Goal: Information Seeking & Learning: Find specific fact

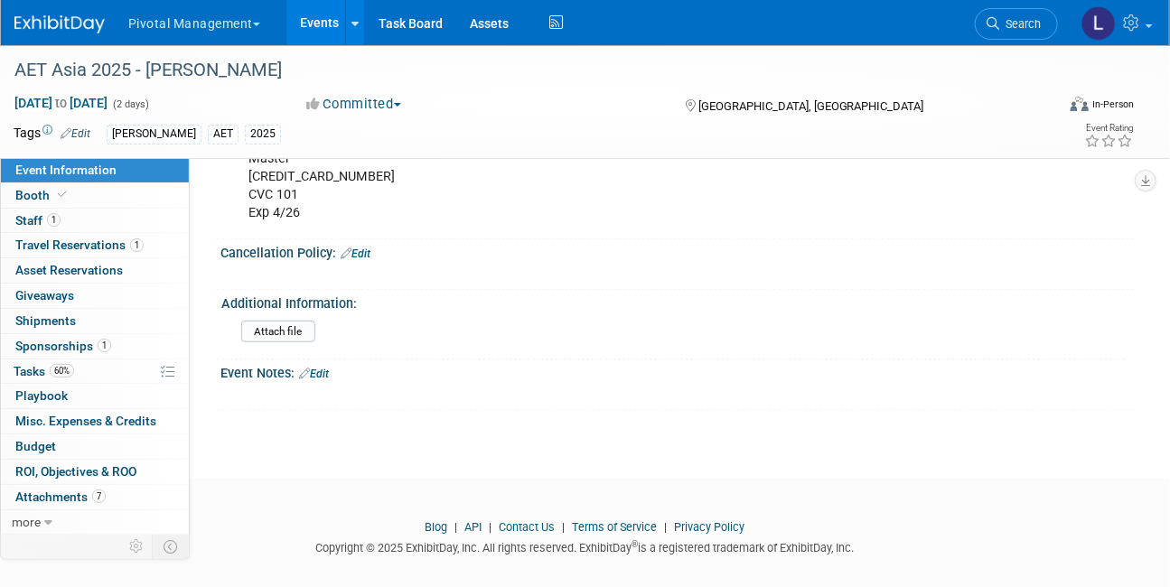
scroll to position [2857, 0]
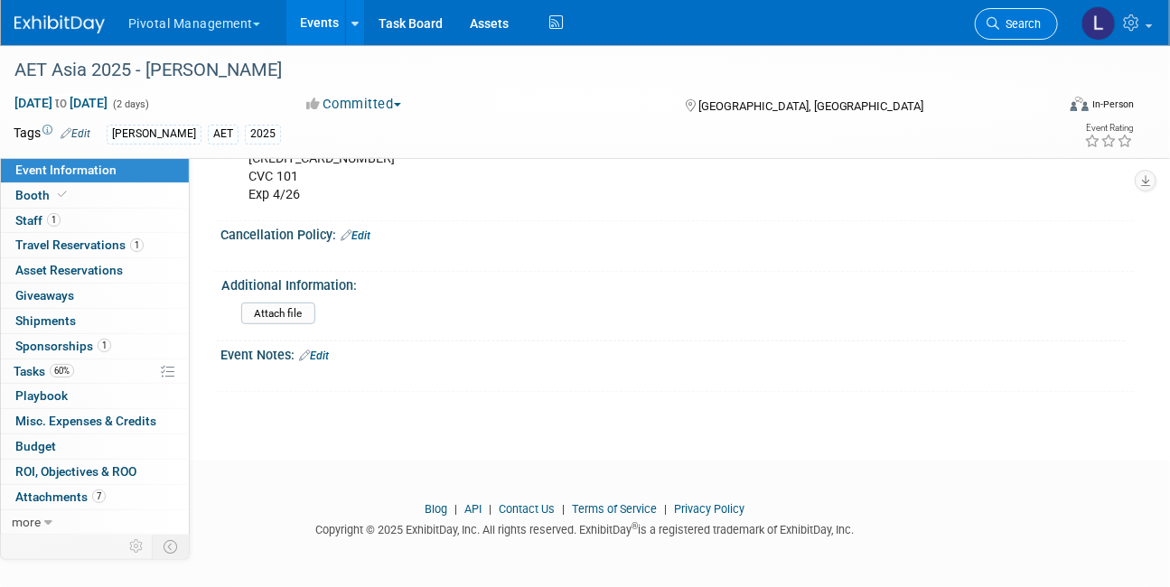
click at [1035, 17] on span "Search" at bounding box center [1020, 24] width 42 height 14
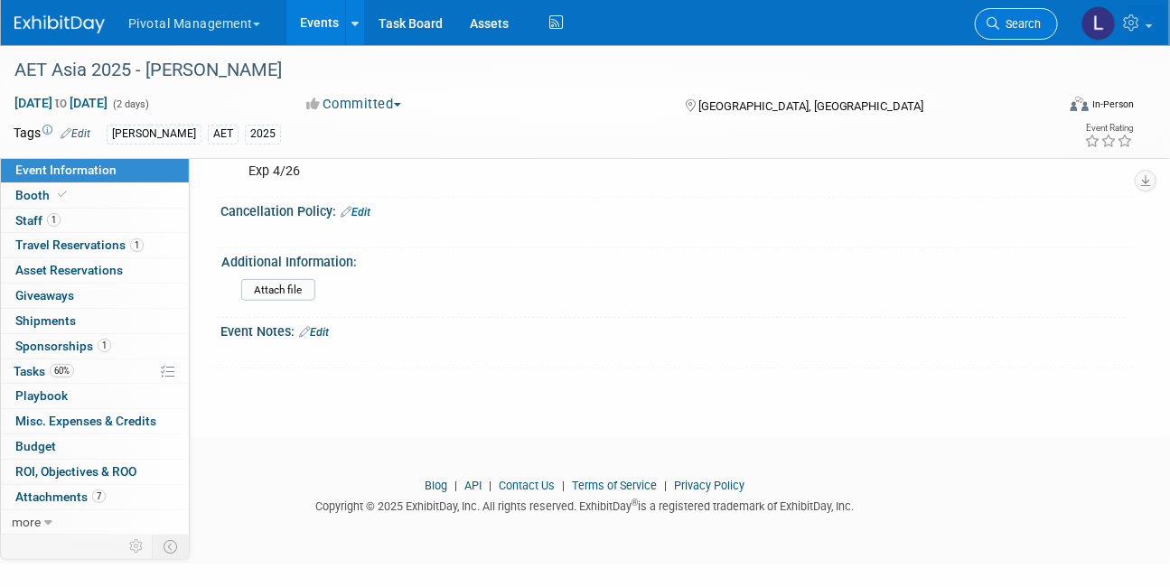
scroll to position [0, 0]
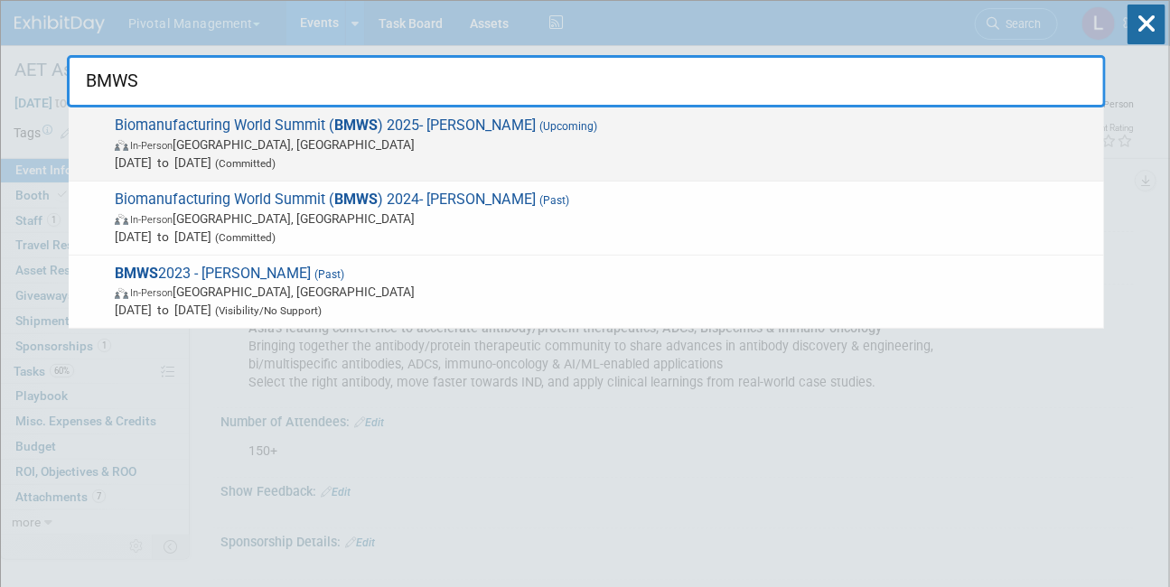
type input "BMWS"
click at [276, 159] on span "(Committed)" at bounding box center [243, 163] width 64 height 13
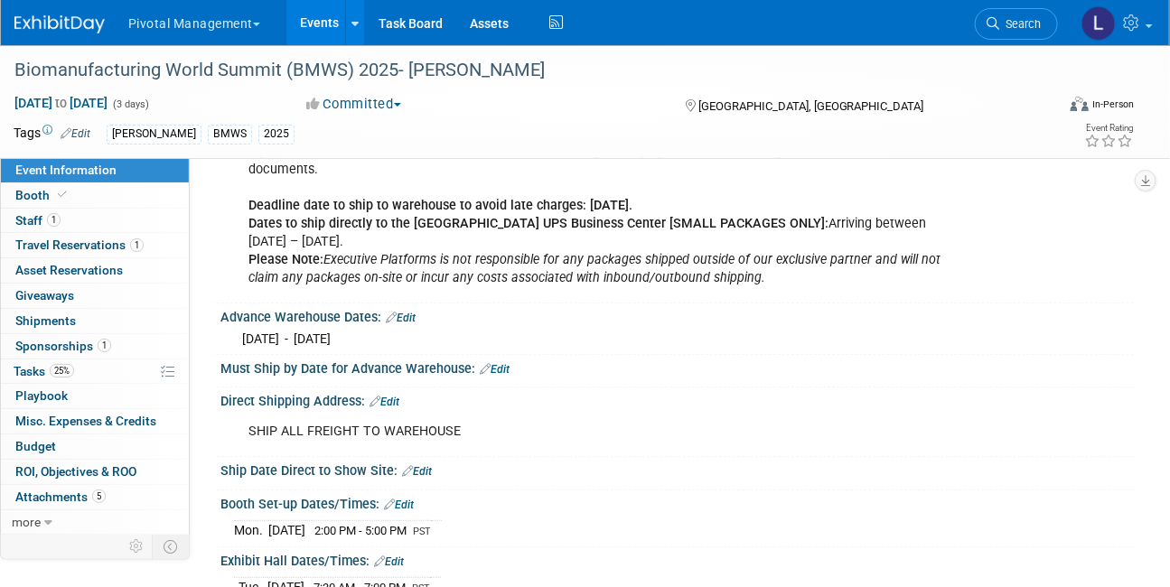
scroll to position [1929, 0]
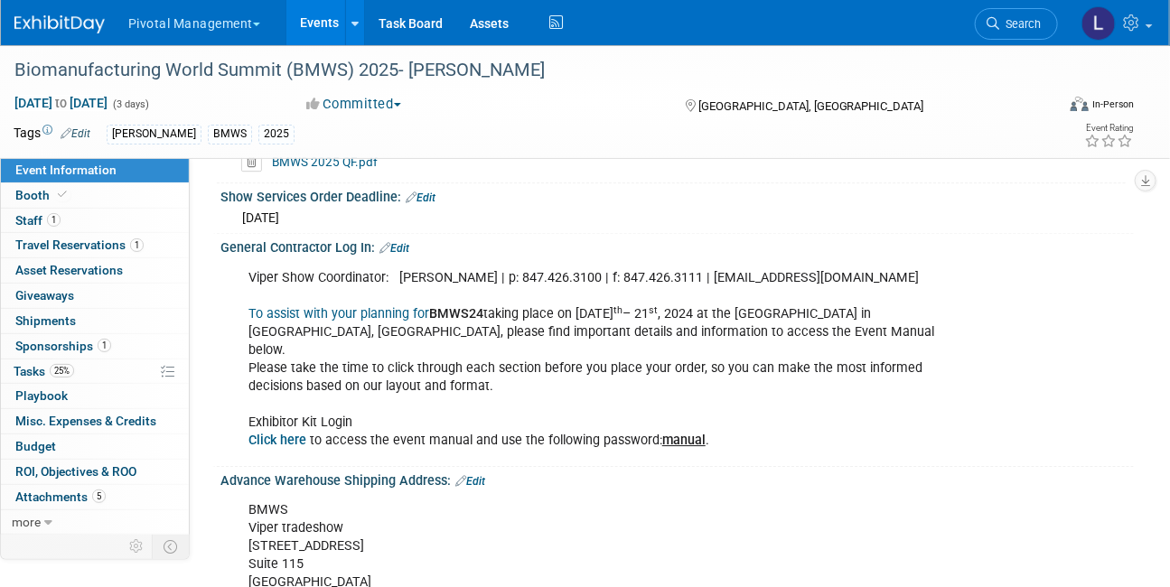
click at [1000, 10] on link "Search" at bounding box center [1016, 24] width 83 height 32
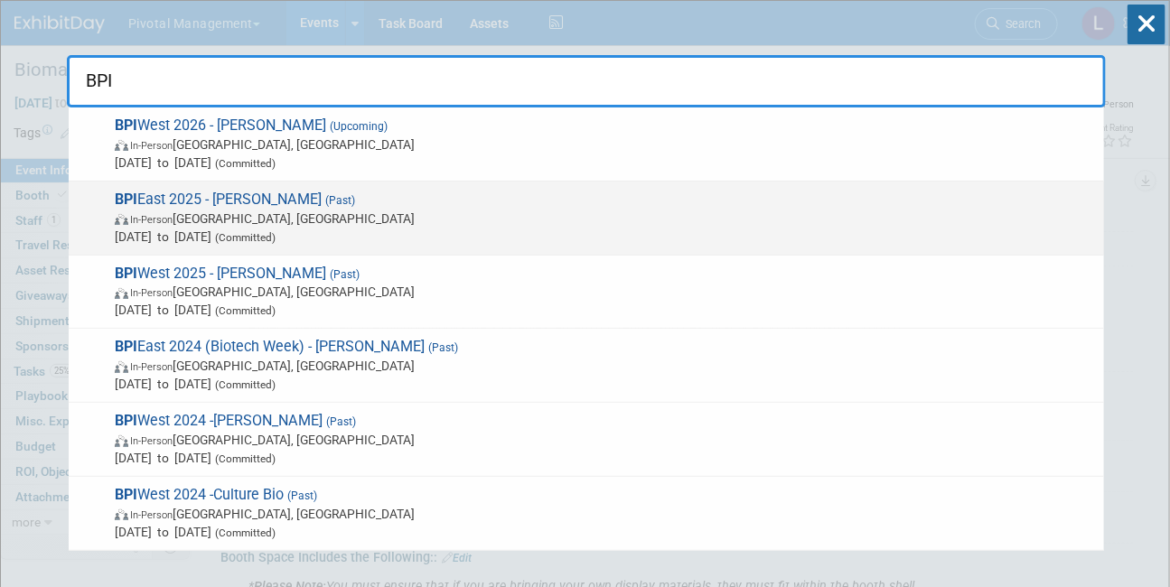
type input "BPI"
click at [398, 222] on span "In-Person [GEOGRAPHIC_DATA], [GEOGRAPHIC_DATA]" at bounding box center [605, 219] width 980 height 18
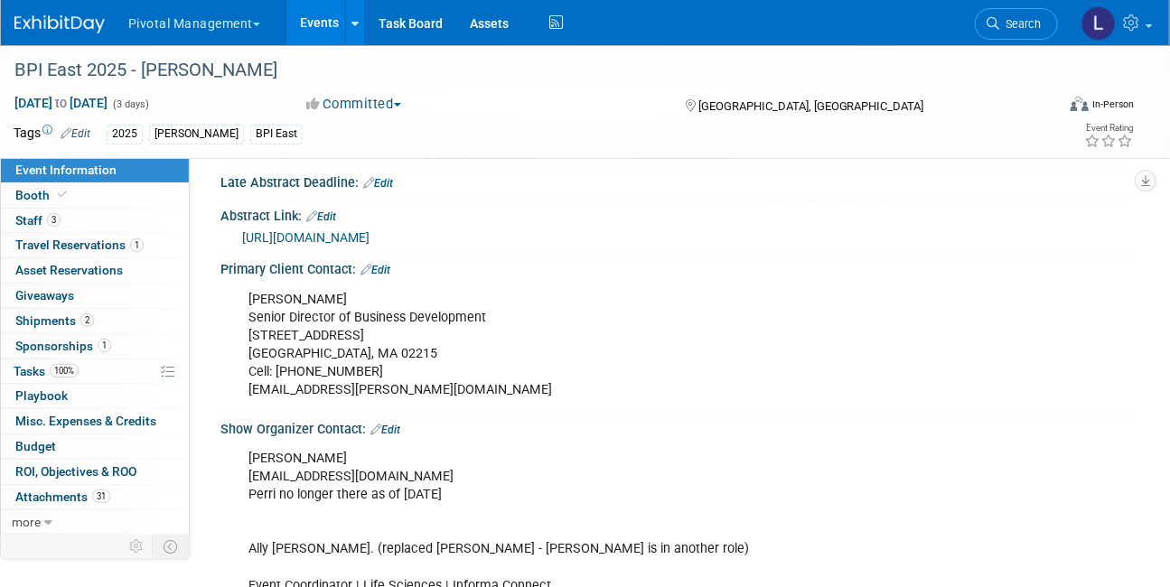
scroll to position [832, 0]
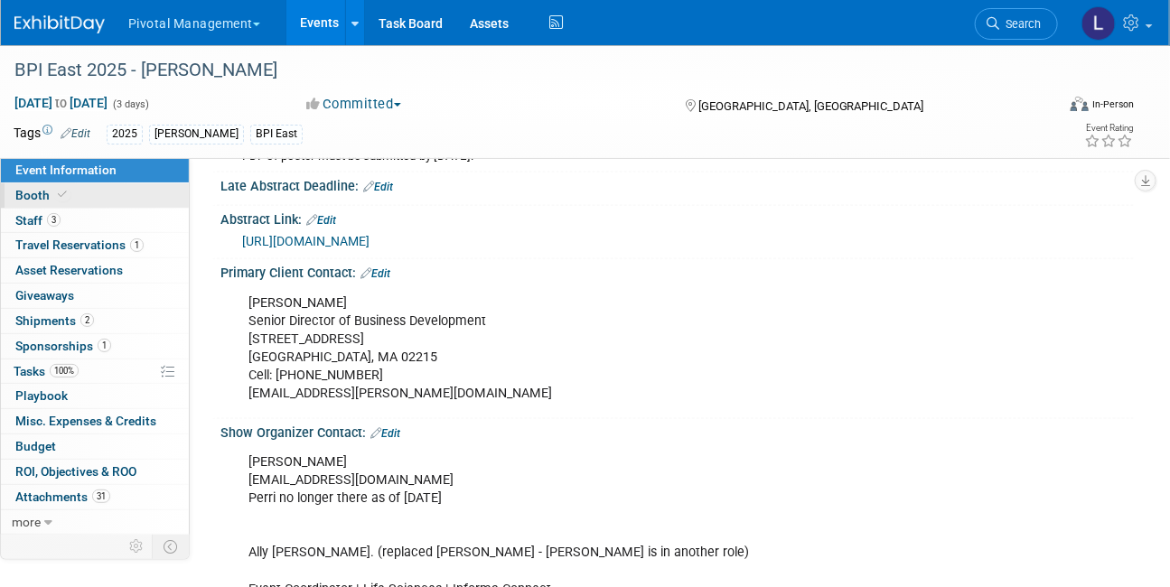
click at [38, 198] on span "Booth" at bounding box center [42, 195] width 55 height 14
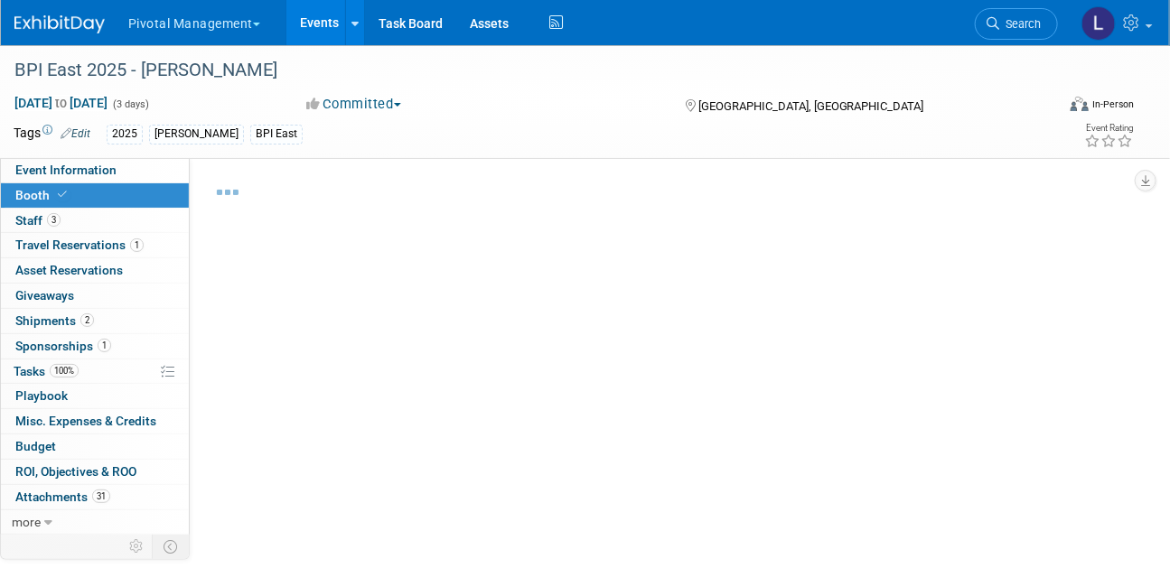
select select "Yes"
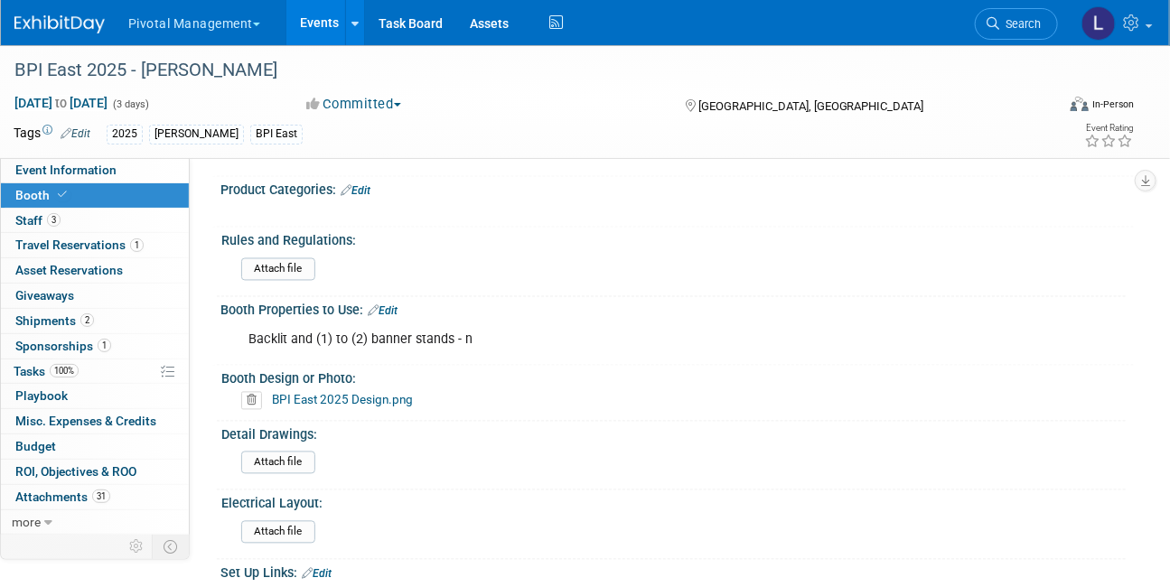
scroll to position [1153, 0]
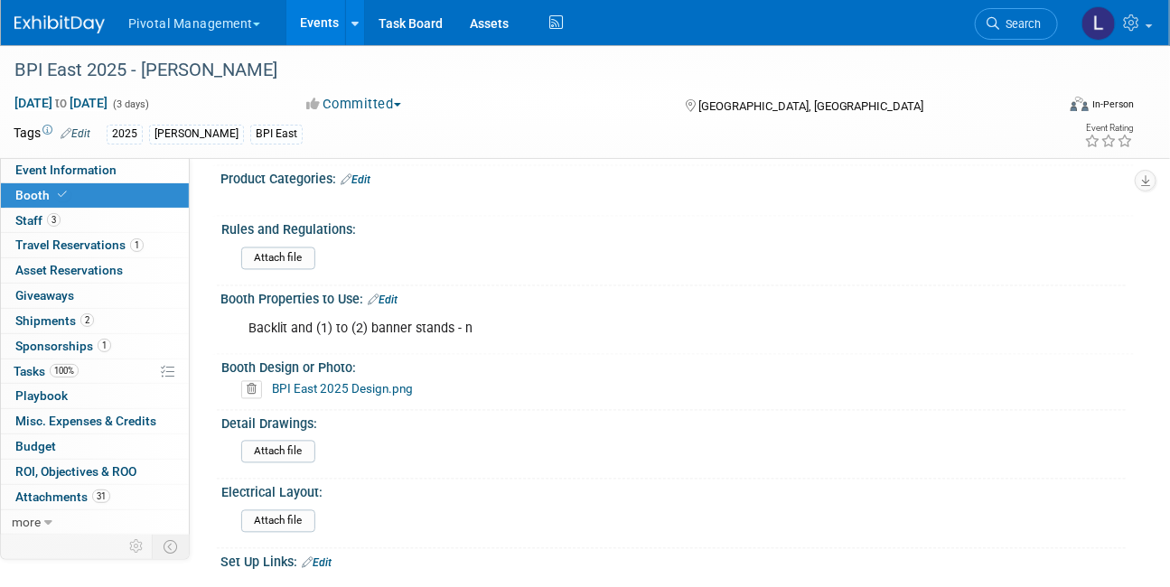
click at [333, 388] on link "BPI East 2025 Design.png" at bounding box center [342, 389] width 141 height 14
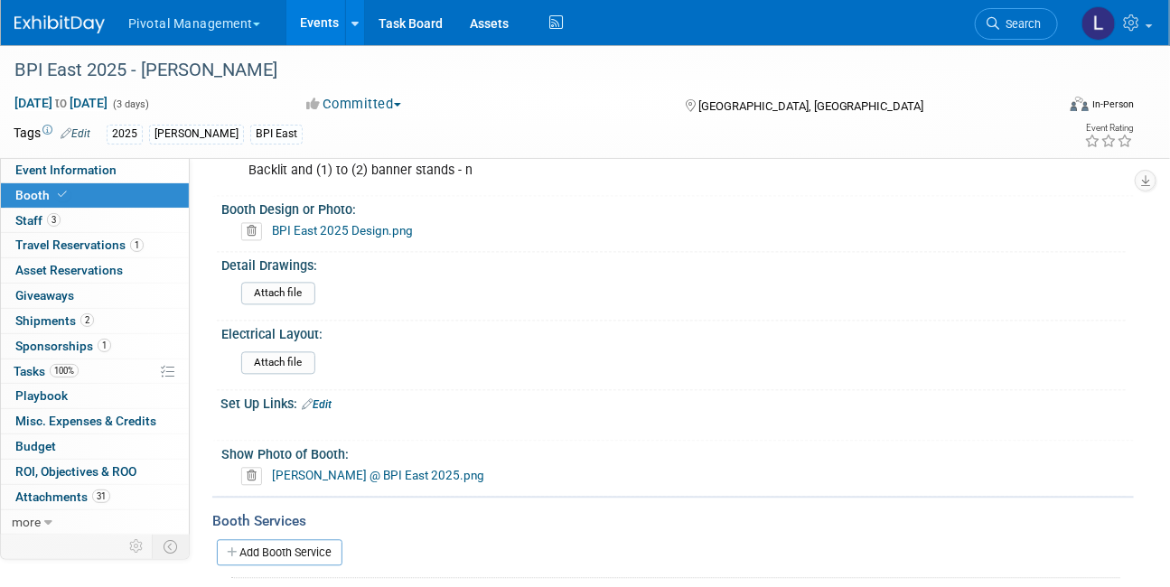
scroll to position [1319, 0]
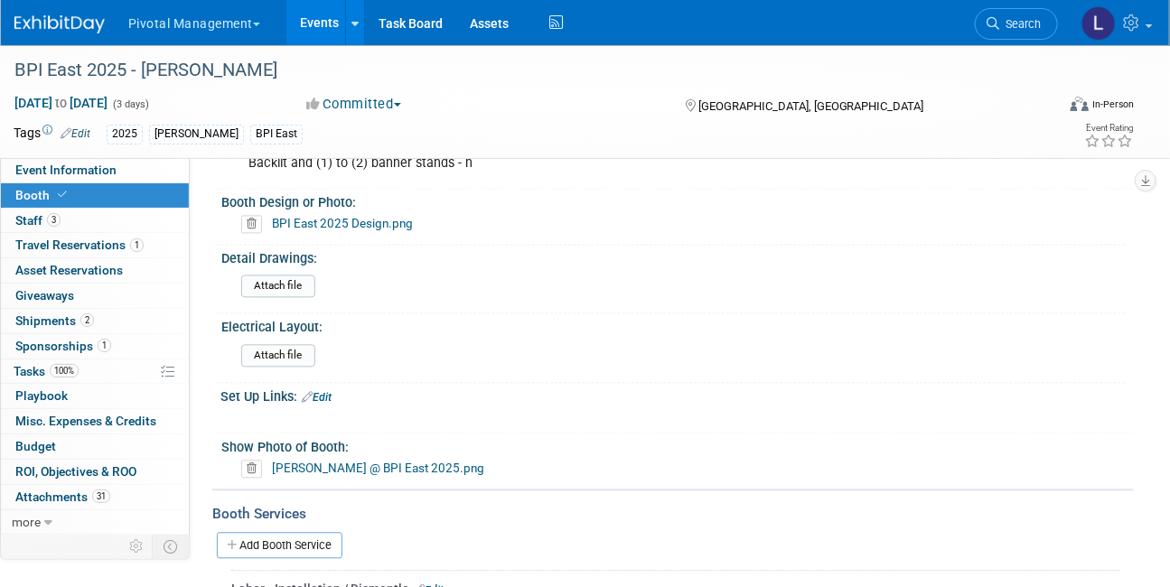
click at [335, 466] on link "Asimov @ BPI East 2025.png" at bounding box center [378, 468] width 212 height 14
click at [89, 165] on span "Event Information" at bounding box center [65, 170] width 101 height 14
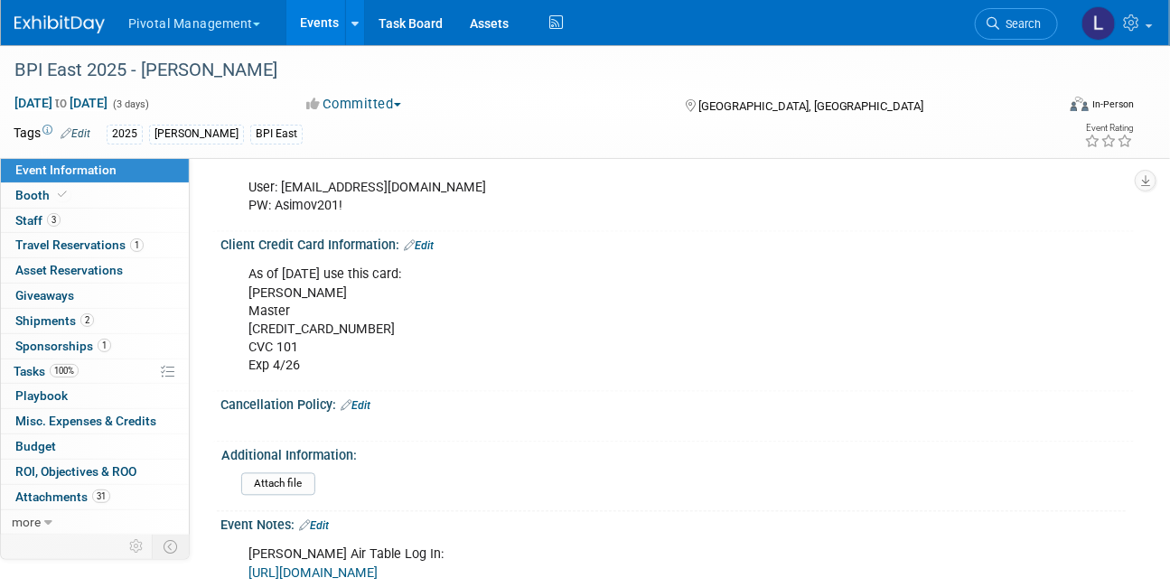
scroll to position [3822, 0]
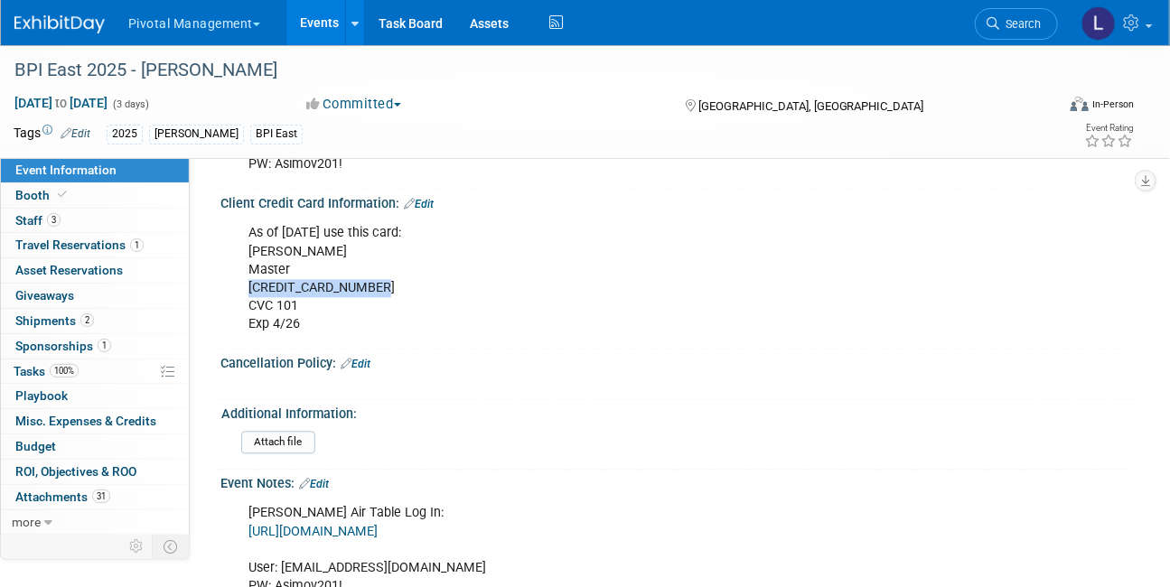
drag, startPoint x: 385, startPoint y: 256, endPoint x: 246, endPoint y: 258, distance: 139.2
click at [246, 258] on div "As of 4/30/25 use this card: Imroz Ghangas Master 5563 3740 2550 1161 CVC 101 E…" at bounding box center [595, 279] width 718 height 126
copy div "[CREDIT_CARD_NUMBER]"
drag, startPoint x: 276, startPoint y: 294, endPoint x: 308, endPoint y: 297, distance: 32.7
click at [308, 297] on div "As of 4/30/25 use this card: Imroz Ghangas Master 5563 3740 2550 1161 CVC 101 E…" at bounding box center [595, 279] width 718 height 126
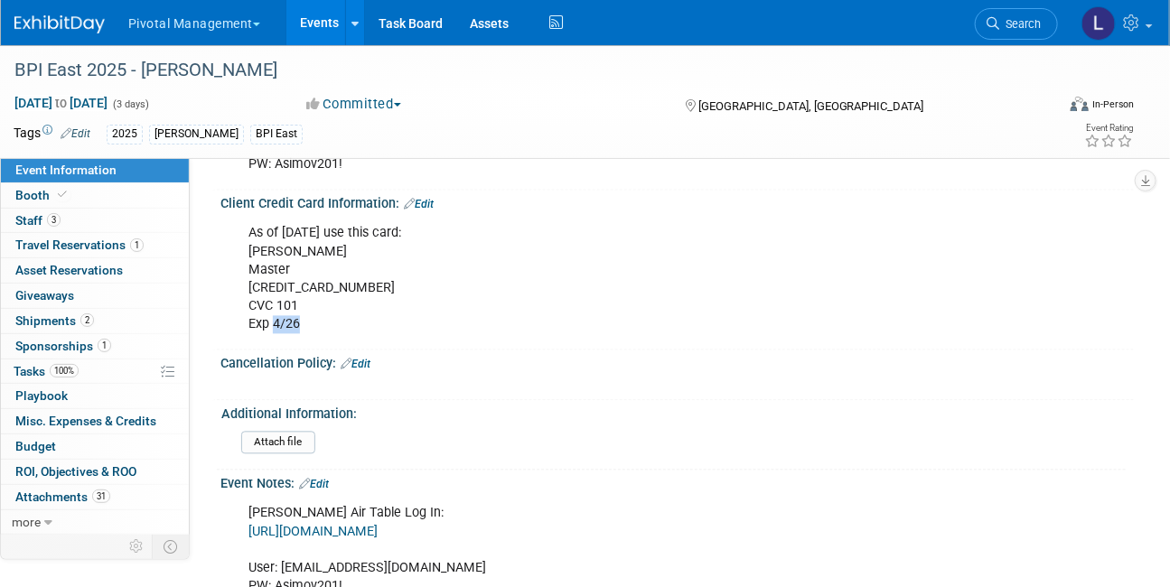
copy div "4/26"
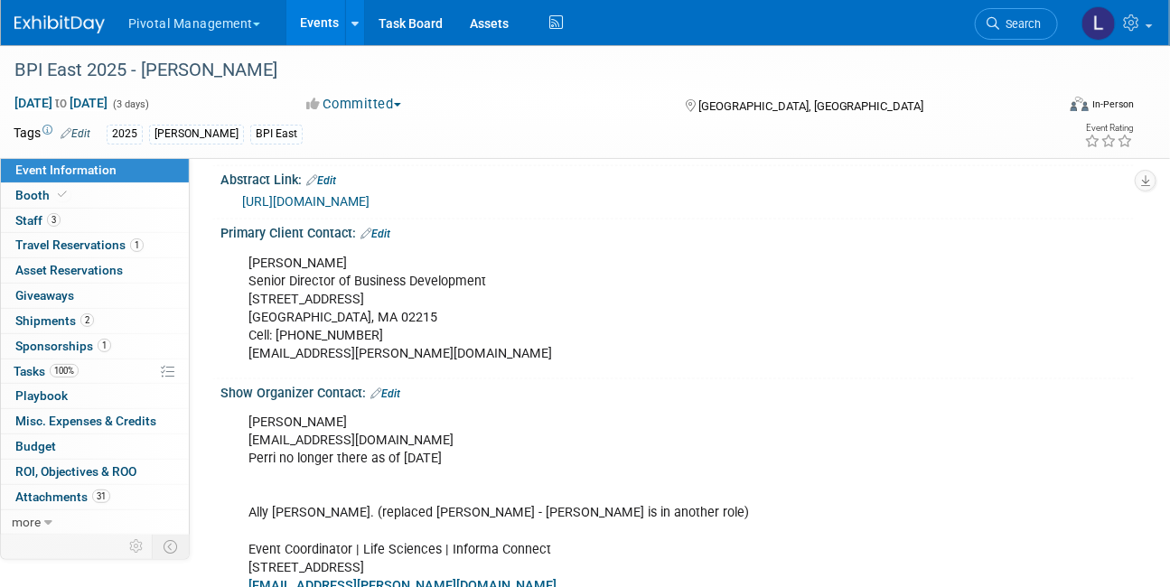
scroll to position [849, 0]
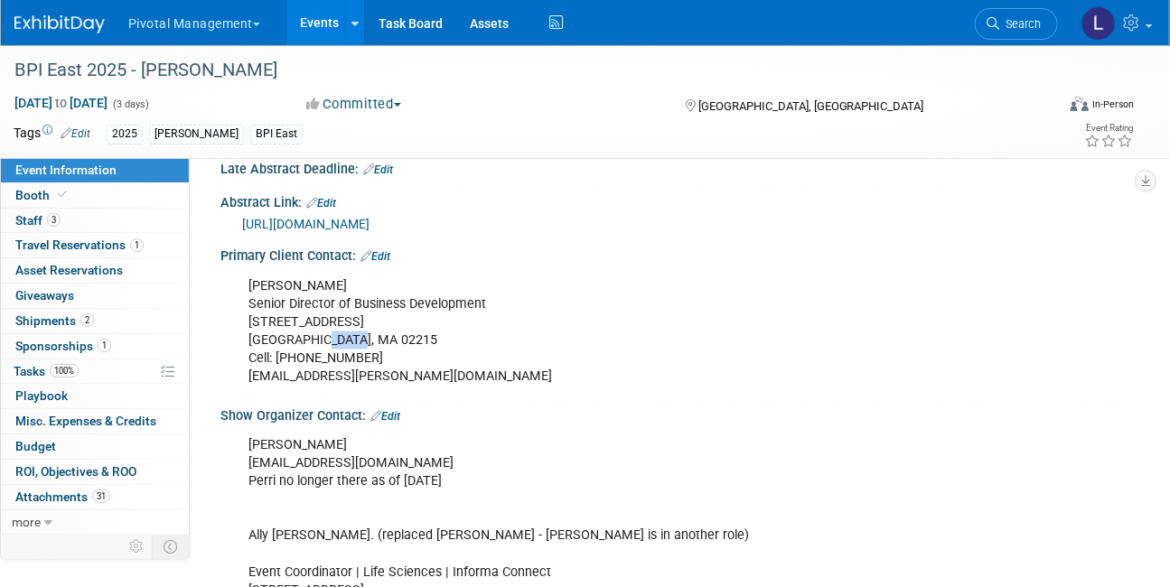
drag, startPoint x: 317, startPoint y: 335, endPoint x: 361, endPoint y: 335, distance: 44.3
click at [361, 335] on div "Imroz Ghangas Senior Director of Business Development 201 Brookline Ave Suite 1…" at bounding box center [595, 331] width 718 height 126
copy div "02215"
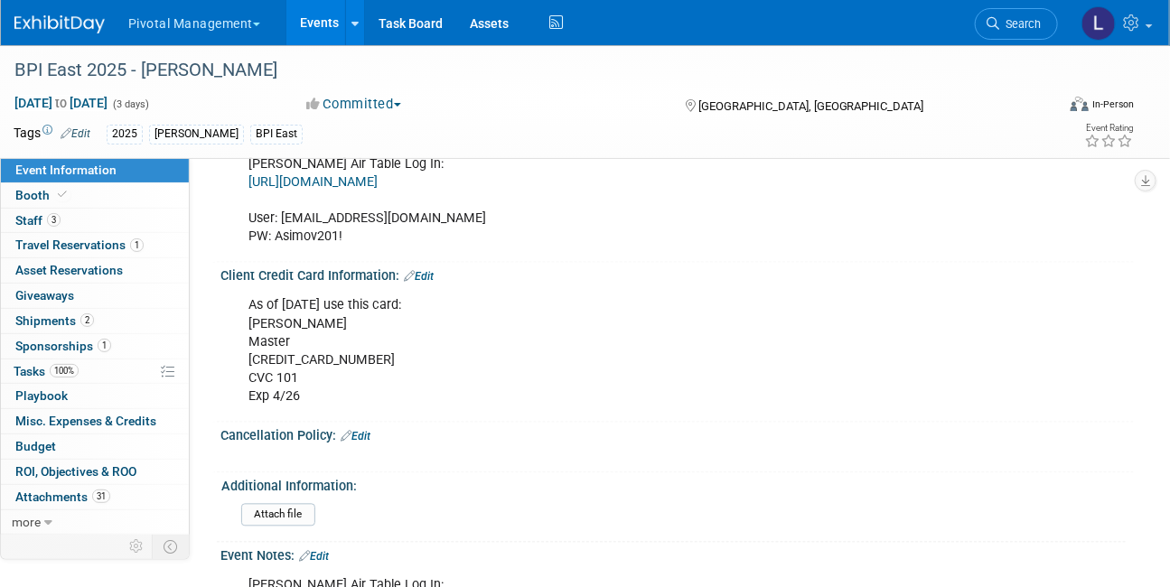
scroll to position [3754, 0]
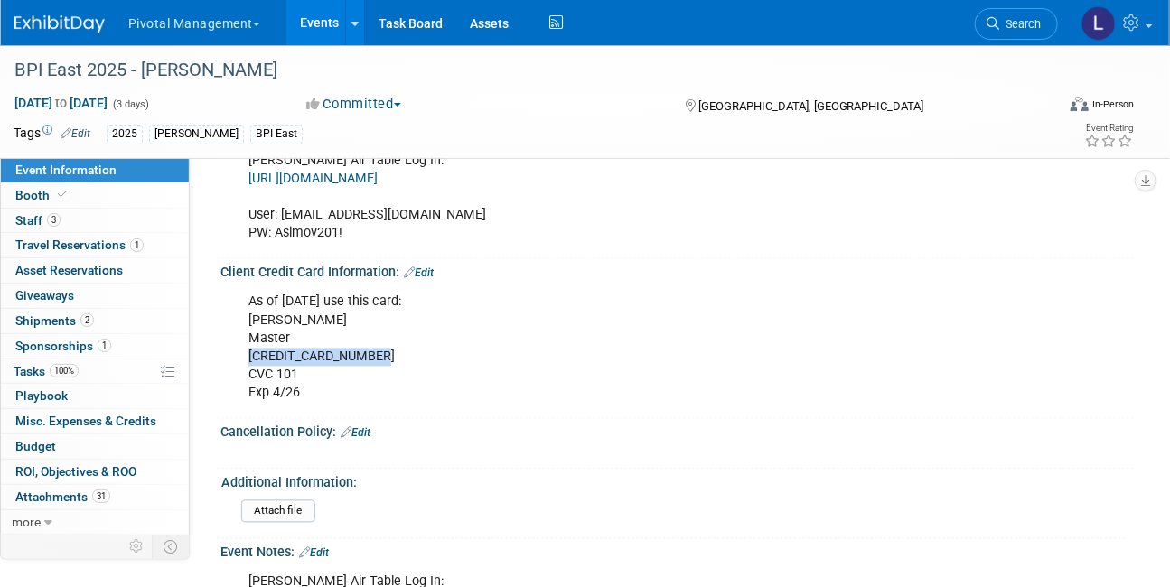
drag, startPoint x: 388, startPoint y: 323, endPoint x: 242, endPoint y: 332, distance: 145.7
click at [242, 332] on div "As of 4/30/25 use this card: Imroz Ghangas Master 5563 3740 2550 1161 CVC 101 E…" at bounding box center [595, 348] width 718 height 126
copy div "[CREDIT_CARD_NUMBER]"
click at [542, 332] on div "As of 4/30/25 use this card: Imroz Ghangas Master 5563 3740 2550 1161 CVC 101 E…" at bounding box center [595, 348] width 718 height 126
